Goal: Transaction & Acquisition: Download file/media

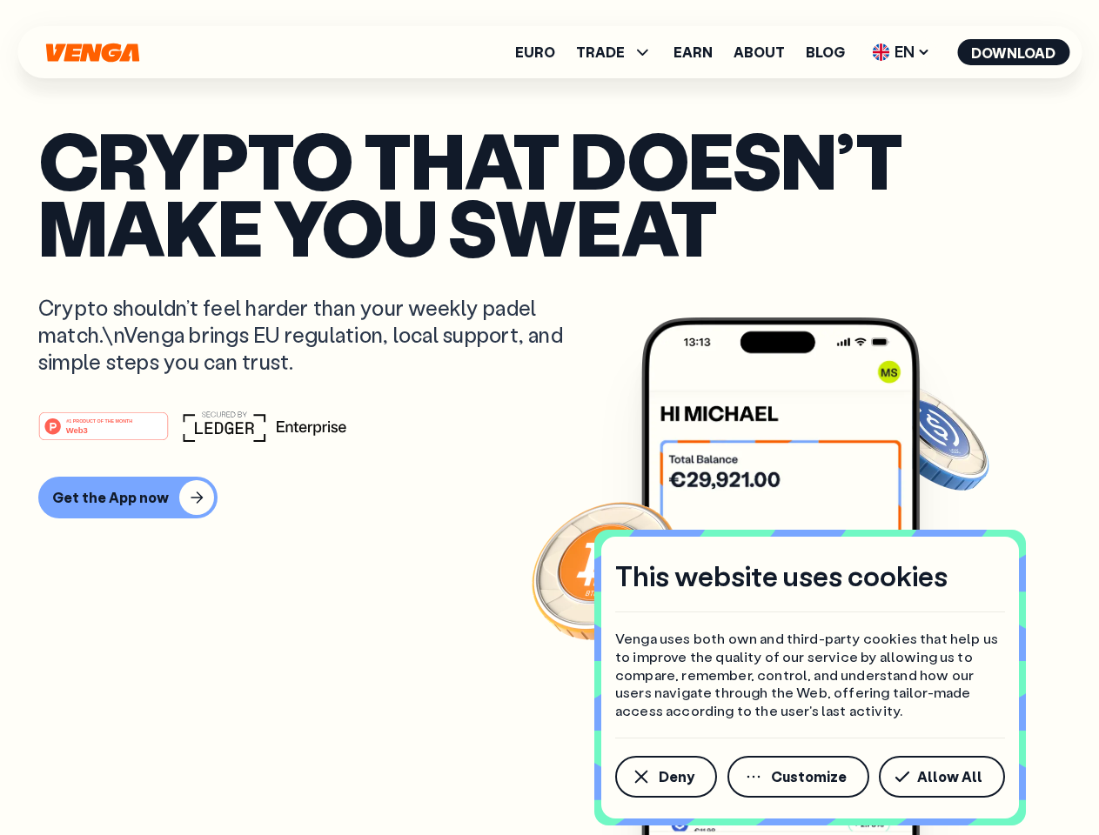
click at [549, 417] on div "#1 PRODUCT OF THE MONTH Web3" at bounding box center [549, 426] width 1022 height 31
click at [665, 777] on span "Deny" at bounding box center [676, 777] width 36 height 14
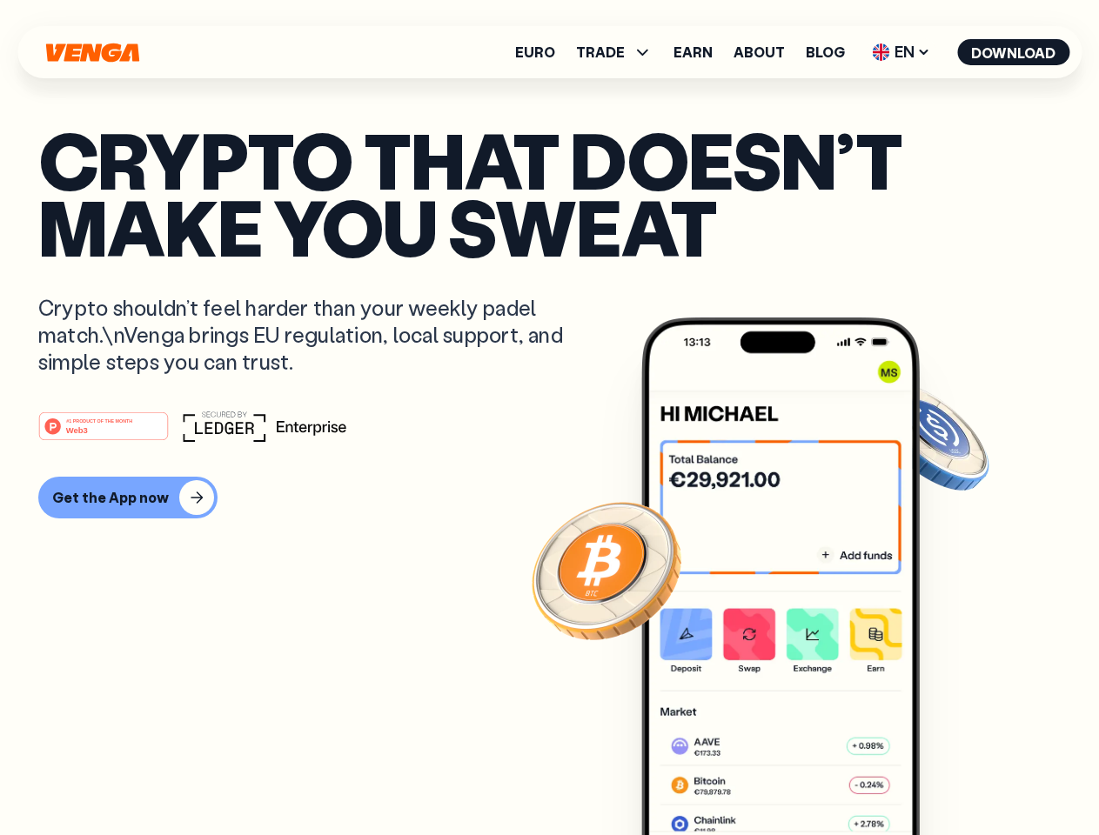
click at [799, 777] on img at bounding box center [780, 608] width 278 height 583
click at [945, 777] on article "Crypto that doesn’t make you sweat Crypto shouldn’t feel harder than your weekl…" at bounding box center [549, 452] width 1022 height 652
click at [619, 52] on span "TRADE" at bounding box center [600, 52] width 49 height 14
click at [901, 52] on span "EN" at bounding box center [900, 52] width 70 height 28
click at [1013, 52] on button "Download" at bounding box center [1013, 52] width 112 height 26
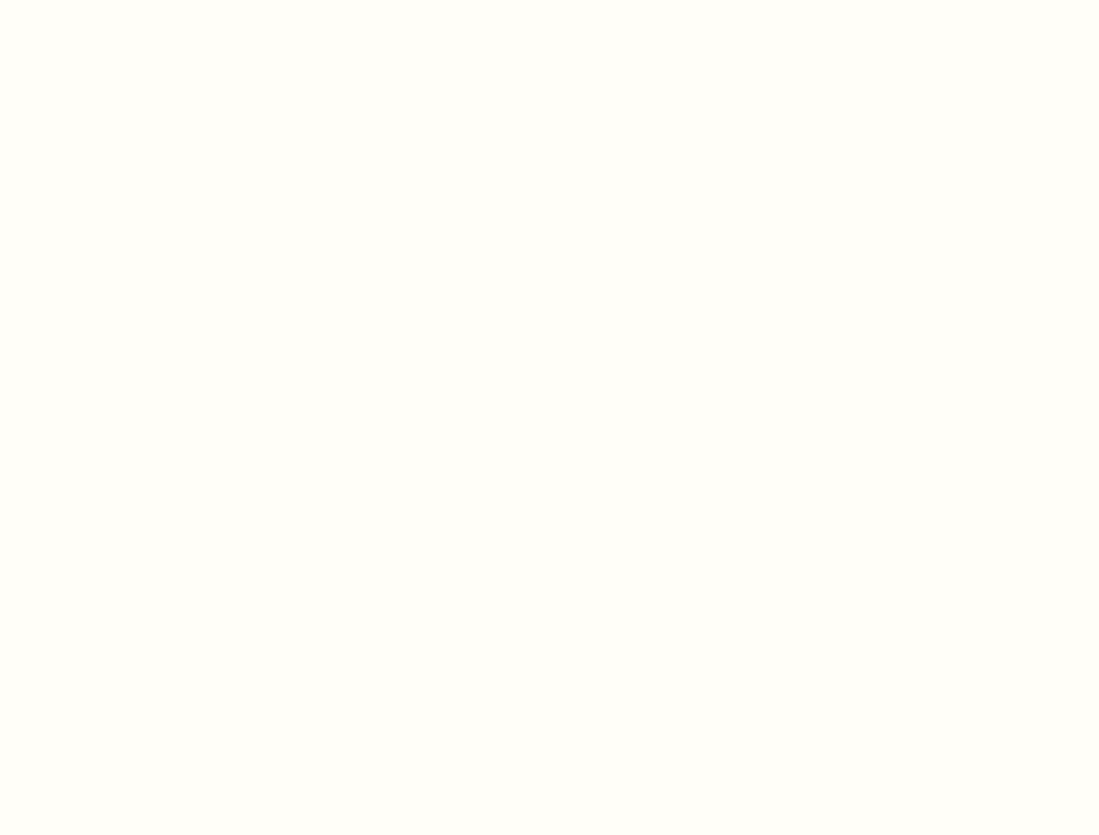
click at [549, 0] on html "This website uses cookies Venga uses both own and third-party cookies that help…" at bounding box center [549, 0] width 1099 height 0
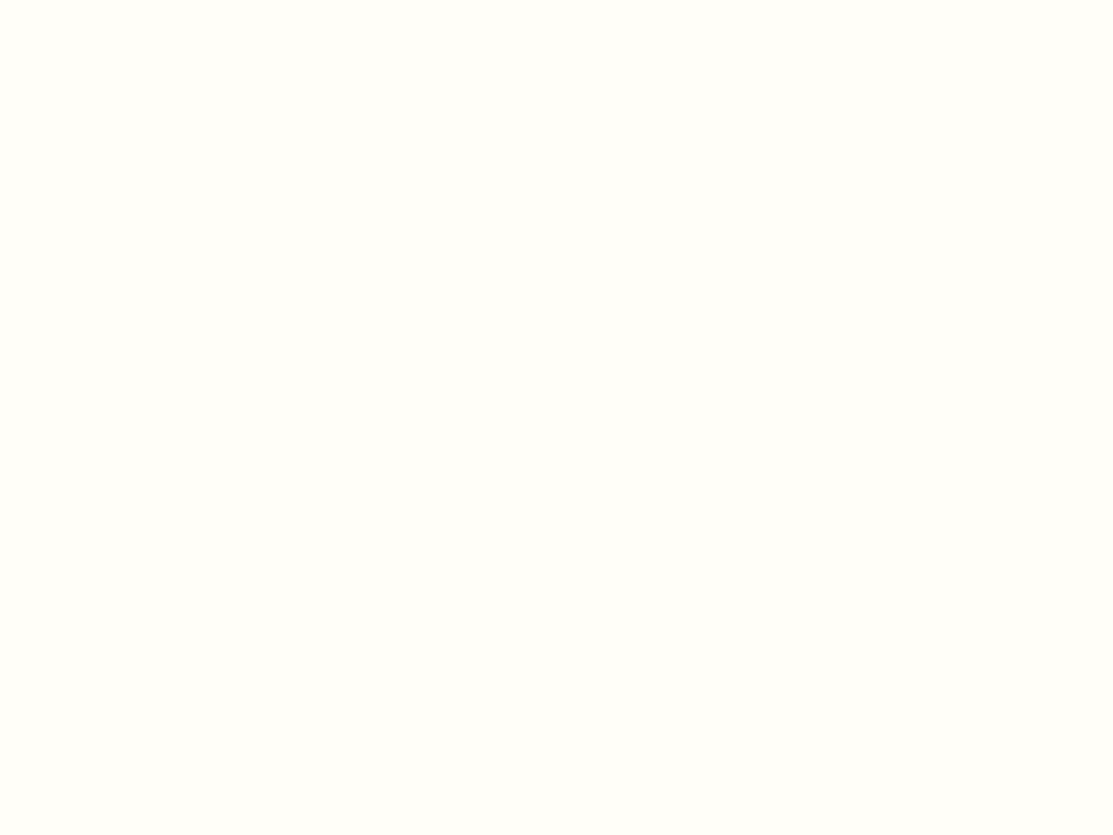
click at [125, 0] on html "This website uses cookies Venga uses both own and third-party cookies that help…" at bounding box center [556, 0] width 1113 height 0
